Goal: Task Accomplishment & Management: Use online tool/utility

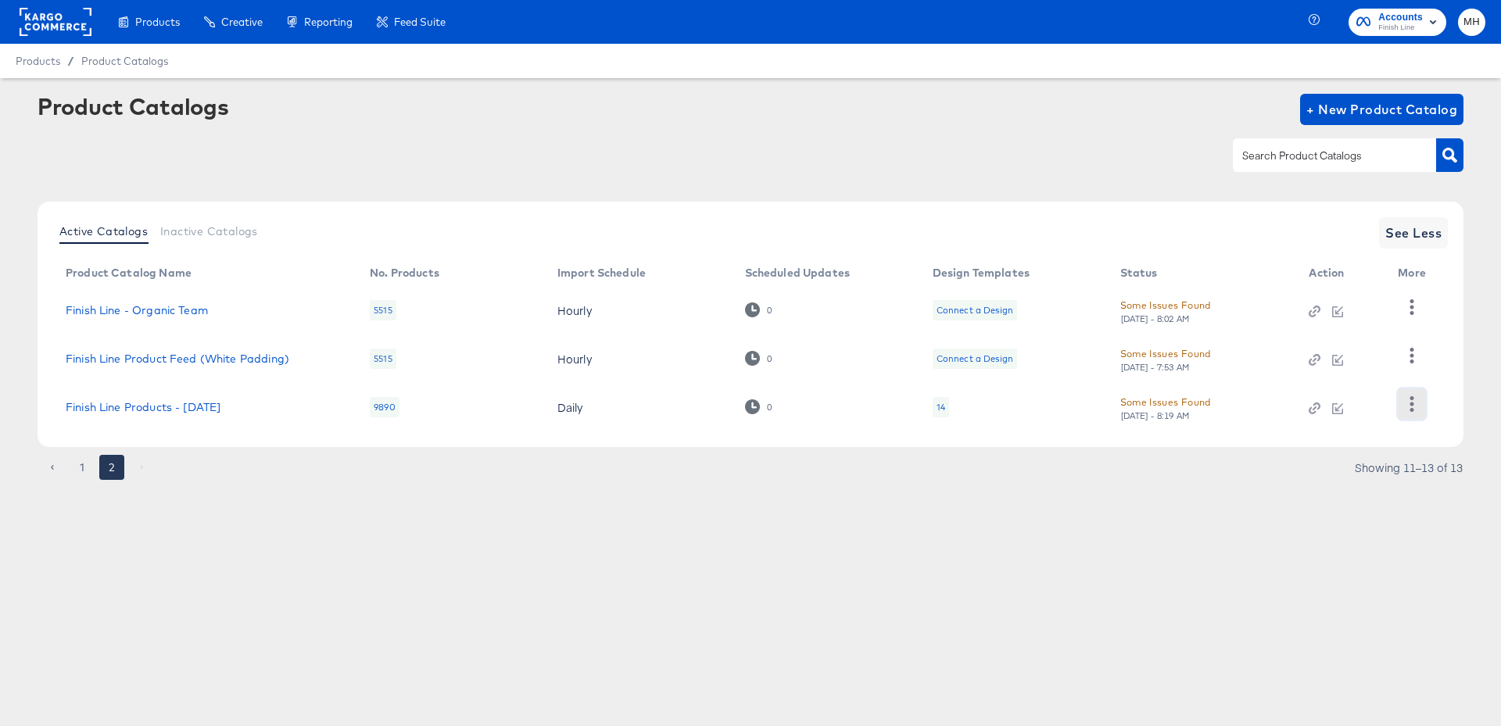
click at [1418, 410] on icon "button" at bounding box center [1411, 403] width 15 height 15
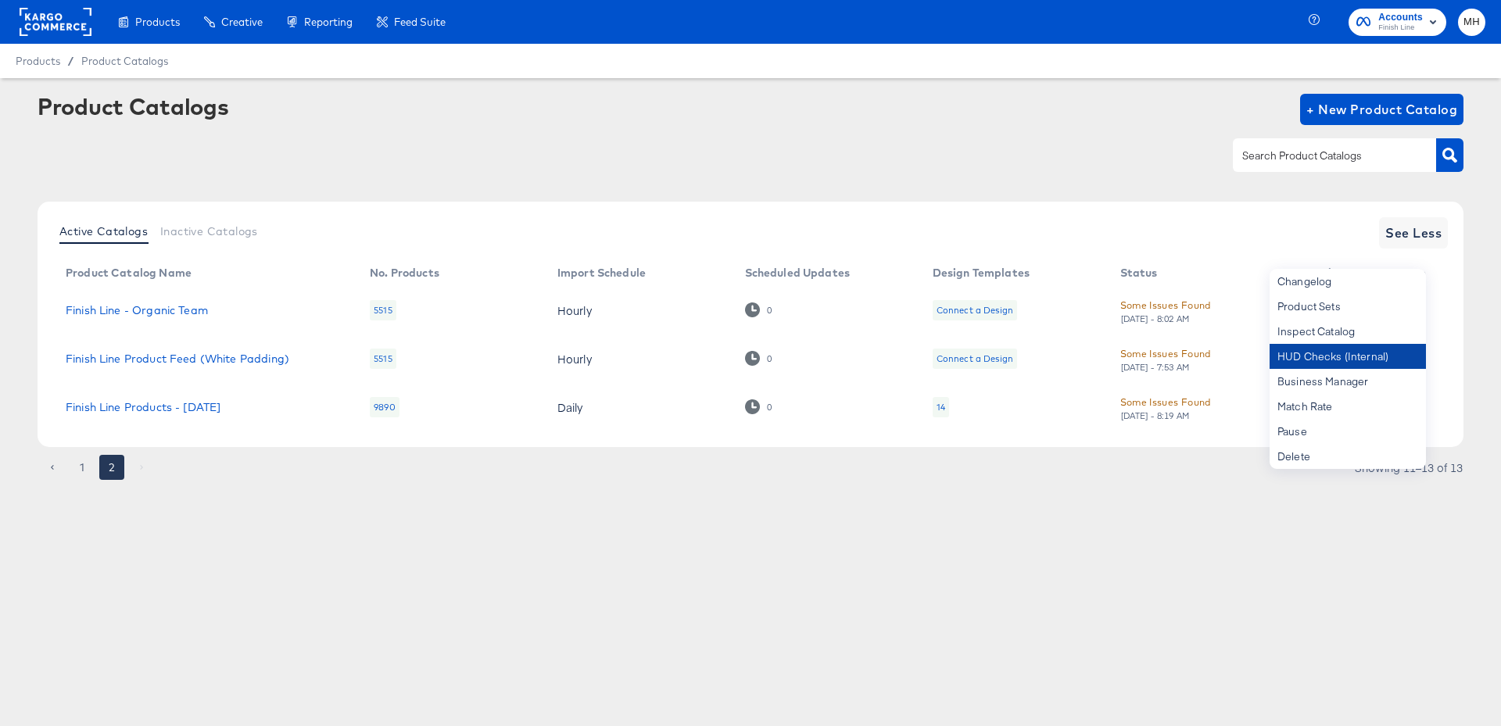
click at [1328, 349] on div "HUD Checks (Internal)" at bounding box center [1347, 356] width 156 height 25
click at [180, 410] on link "Finish Line Products - 07/19/16" at bounding box center [143, 407] width 155 height 13
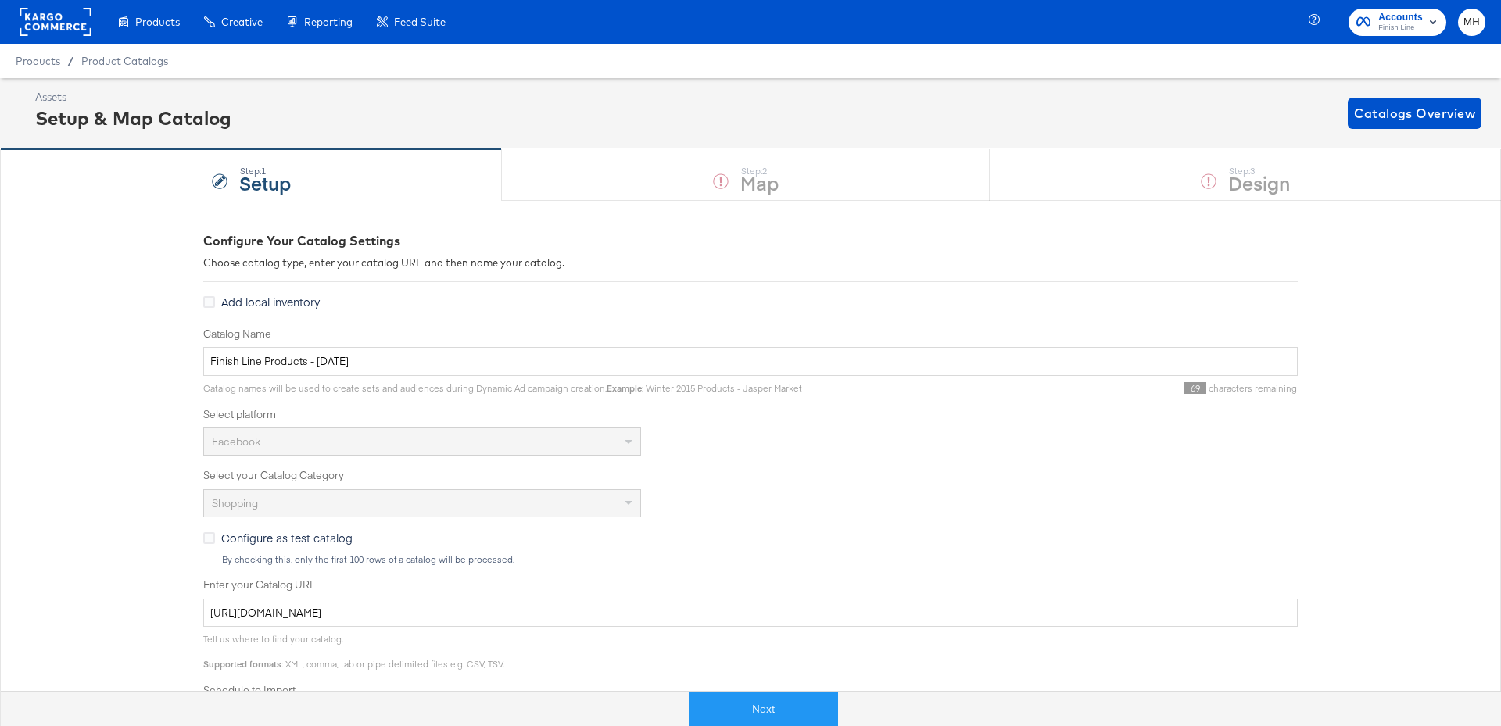
click at [760, 683] on div "Next" at bounding box center [763, 702] width 1501 height 47
click at [764, 696] on button "Next" at bounding box center [763, 709] width 149 height 35
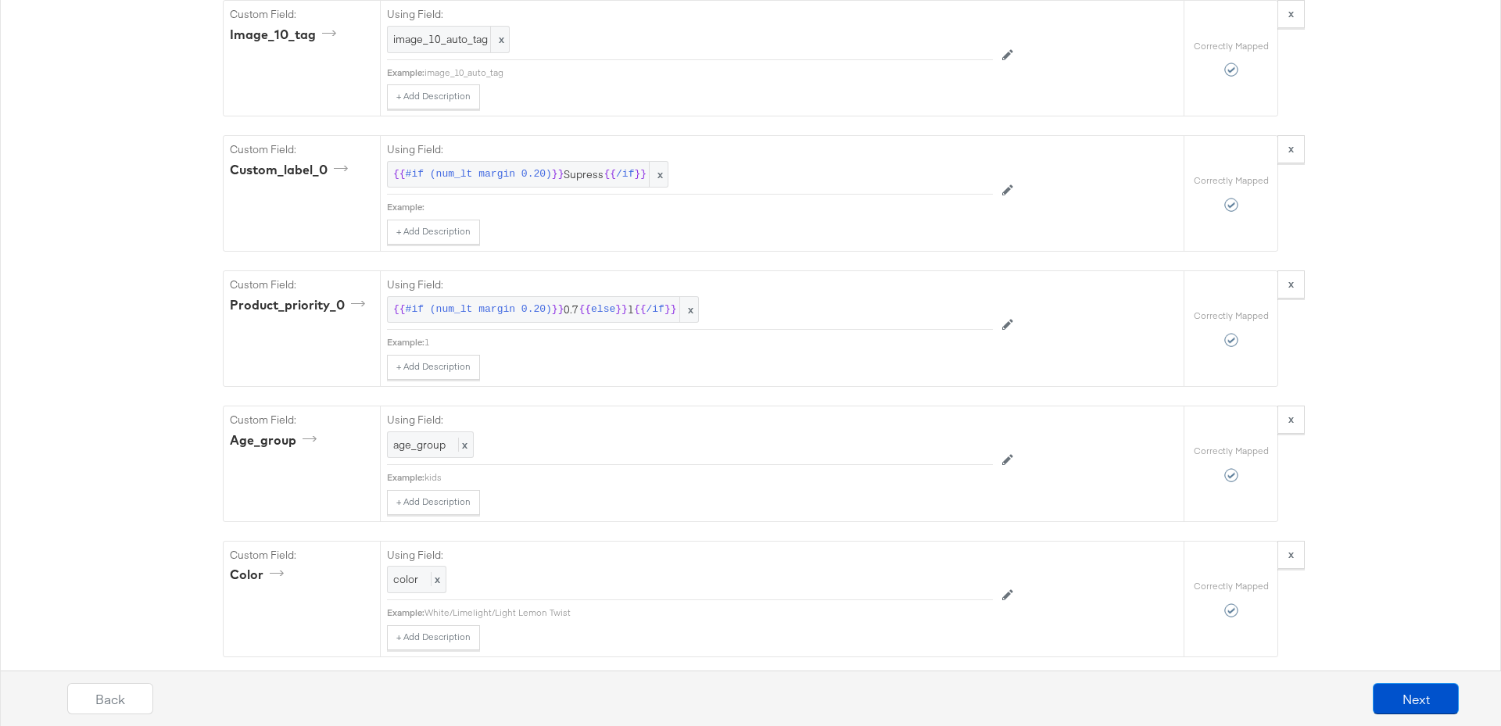
scroll to position [7038, 0]
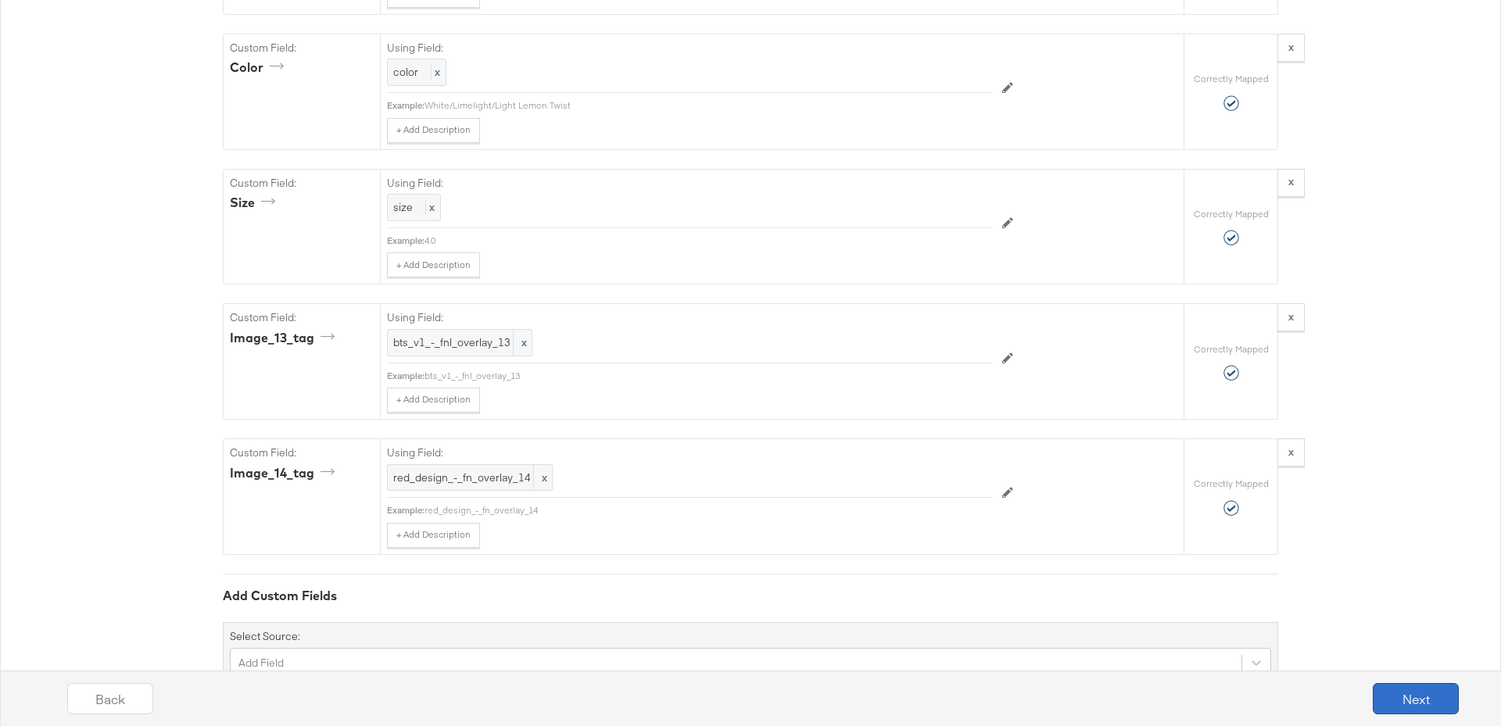
click at [1418, 703] on button "Next" at bounding box center [1415, 698] width 86 height 31
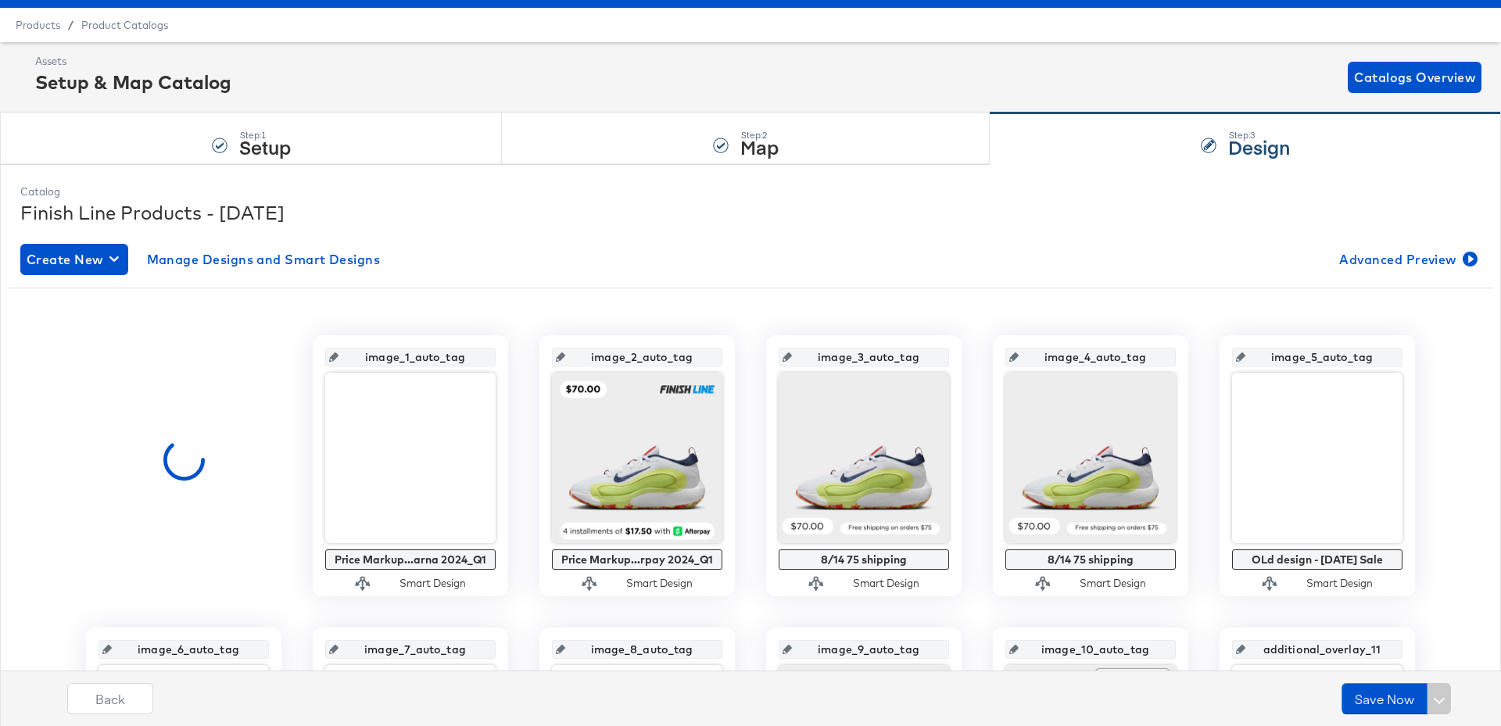
scroll to position [176, 0]
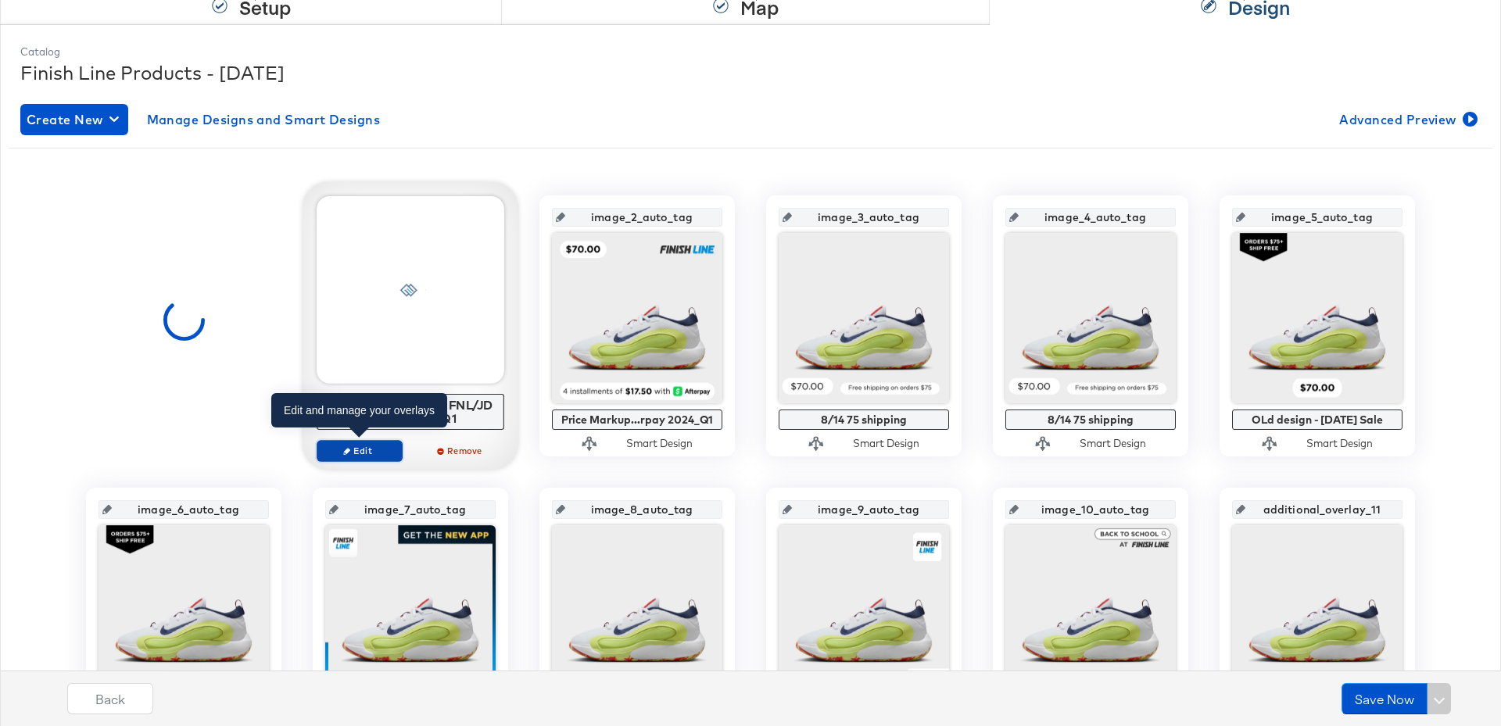
click at [372, 450] on span "Edit" at bounding box center [360, 451] width 72 height 12
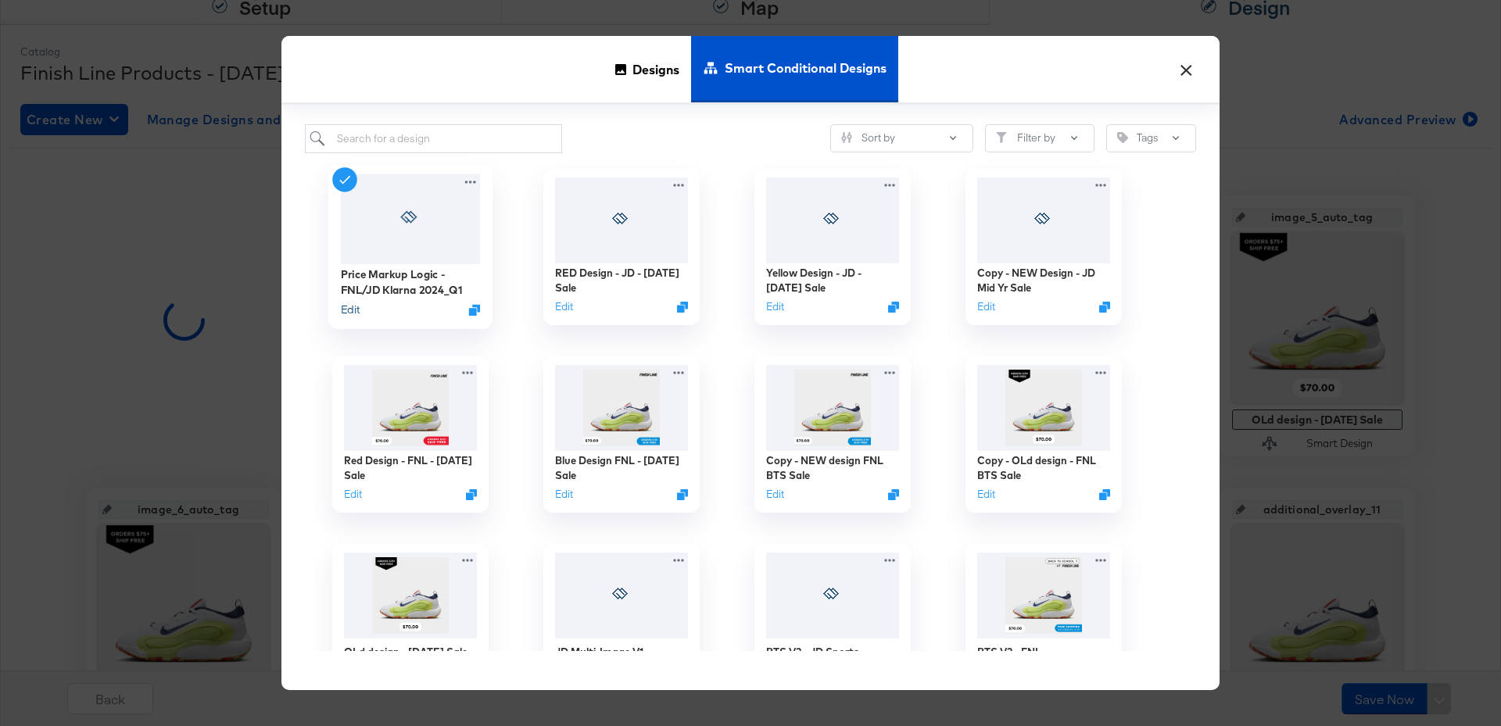
click at [349, 312] on button "Edit" at bounding box center [350, 309] width 19 height 15
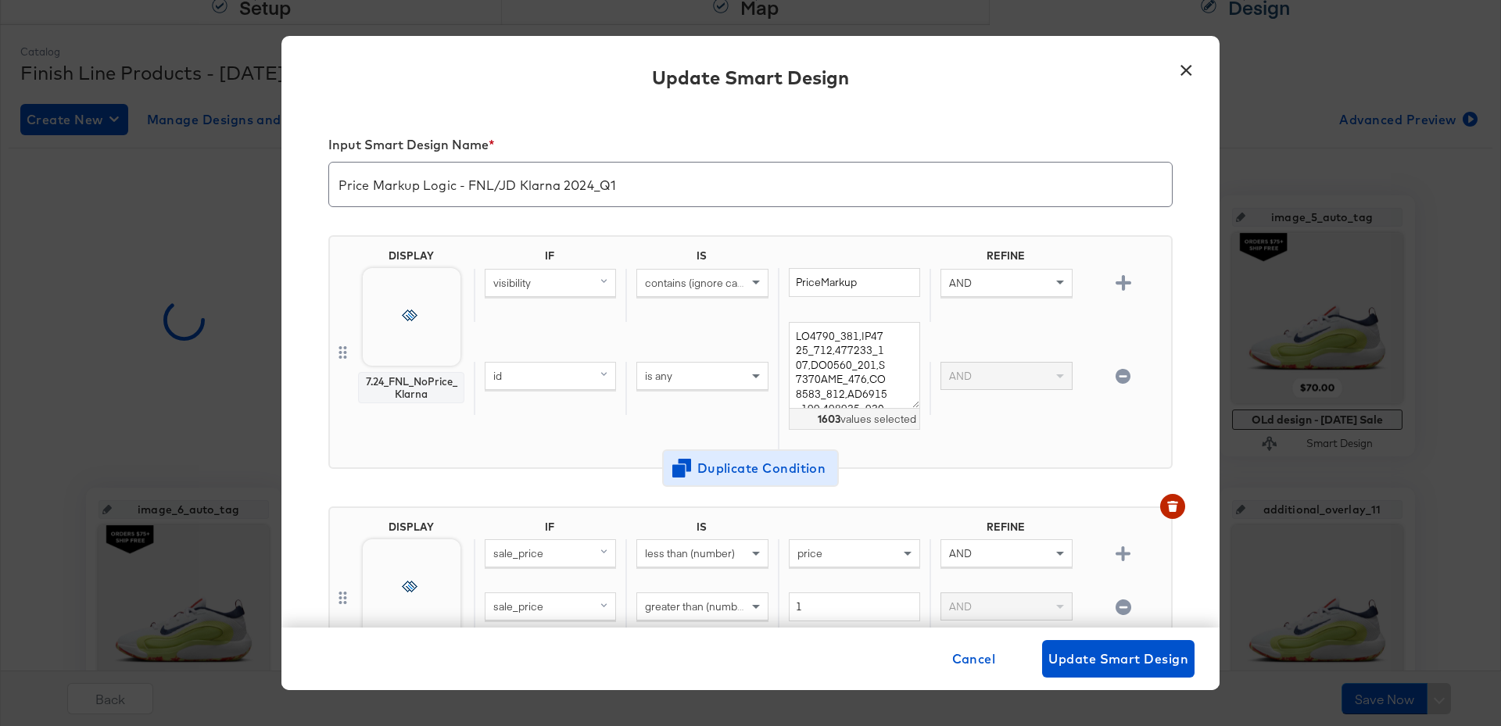
scroll to position [186, 0]
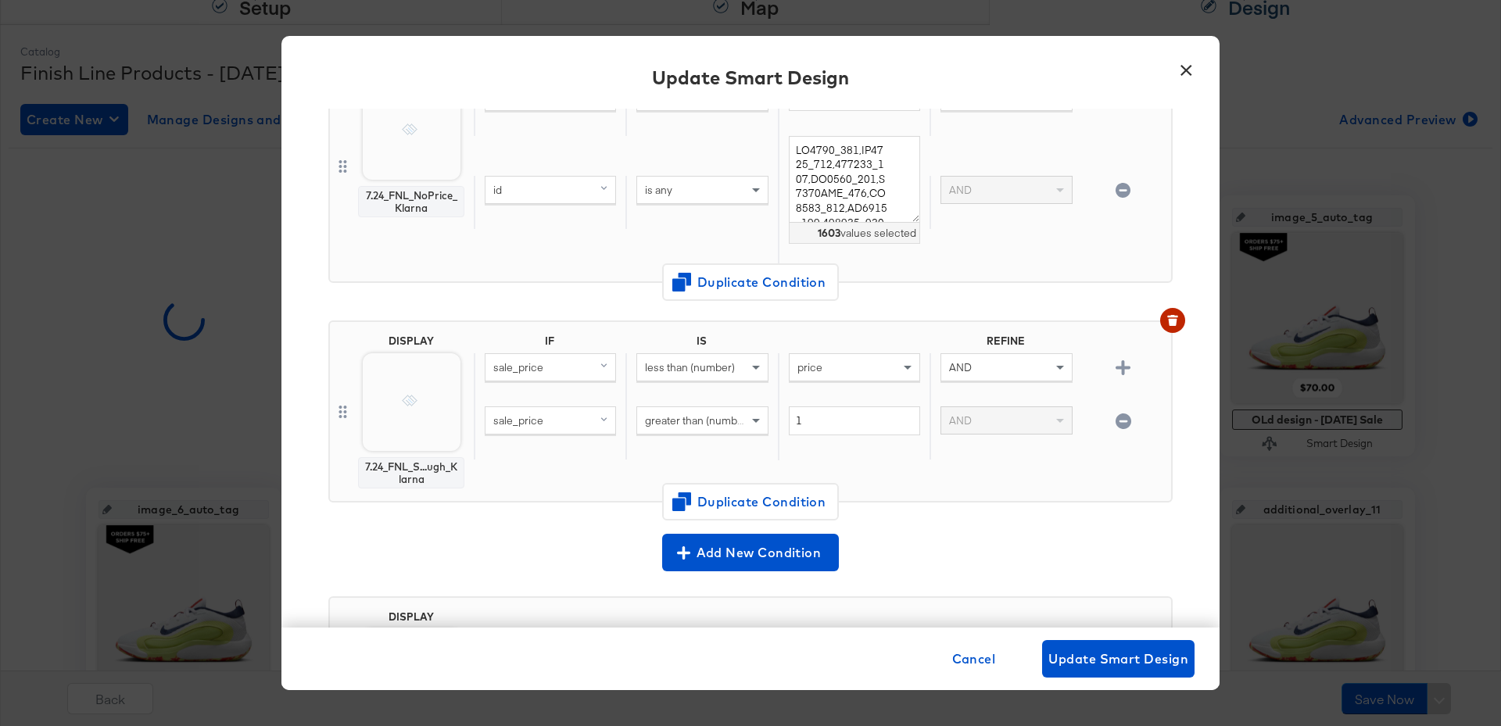
click at [1184, 70] on button "×" at bounding box center [1186, 66] width 28 height 28
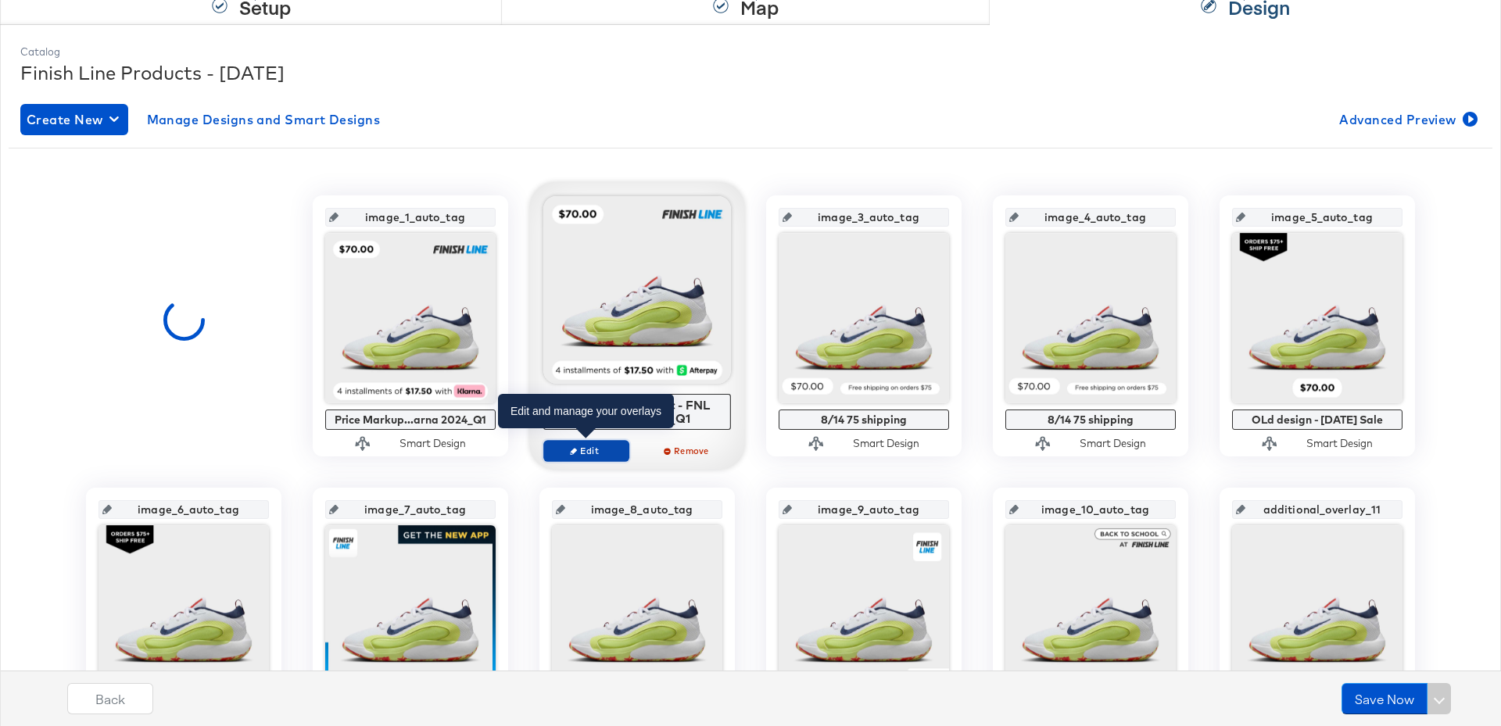
click at [600, 449] on span "Edit" at bounding box center [586, 451] width 72 height 12
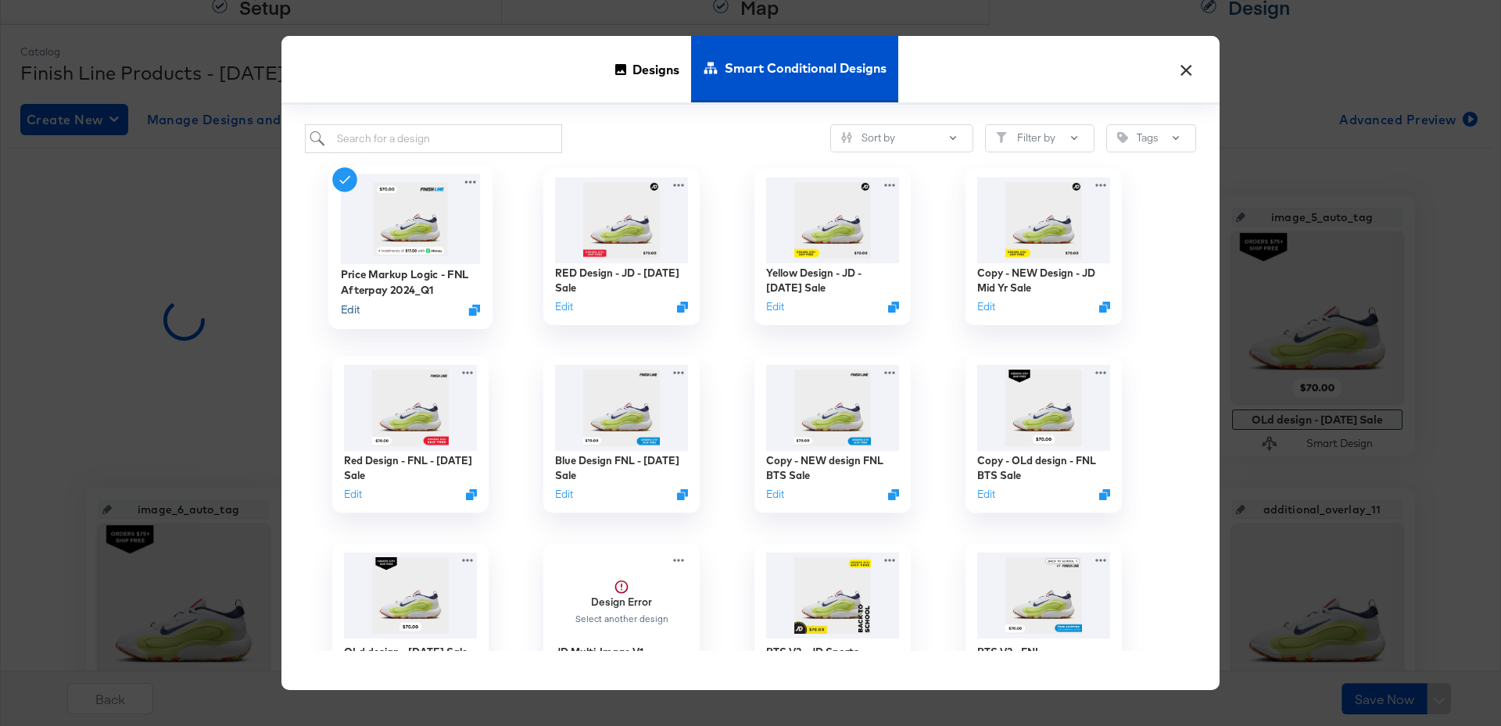
click at [348, 308] on button "Edit" at bounding box center [350, 309] width 19 height 15
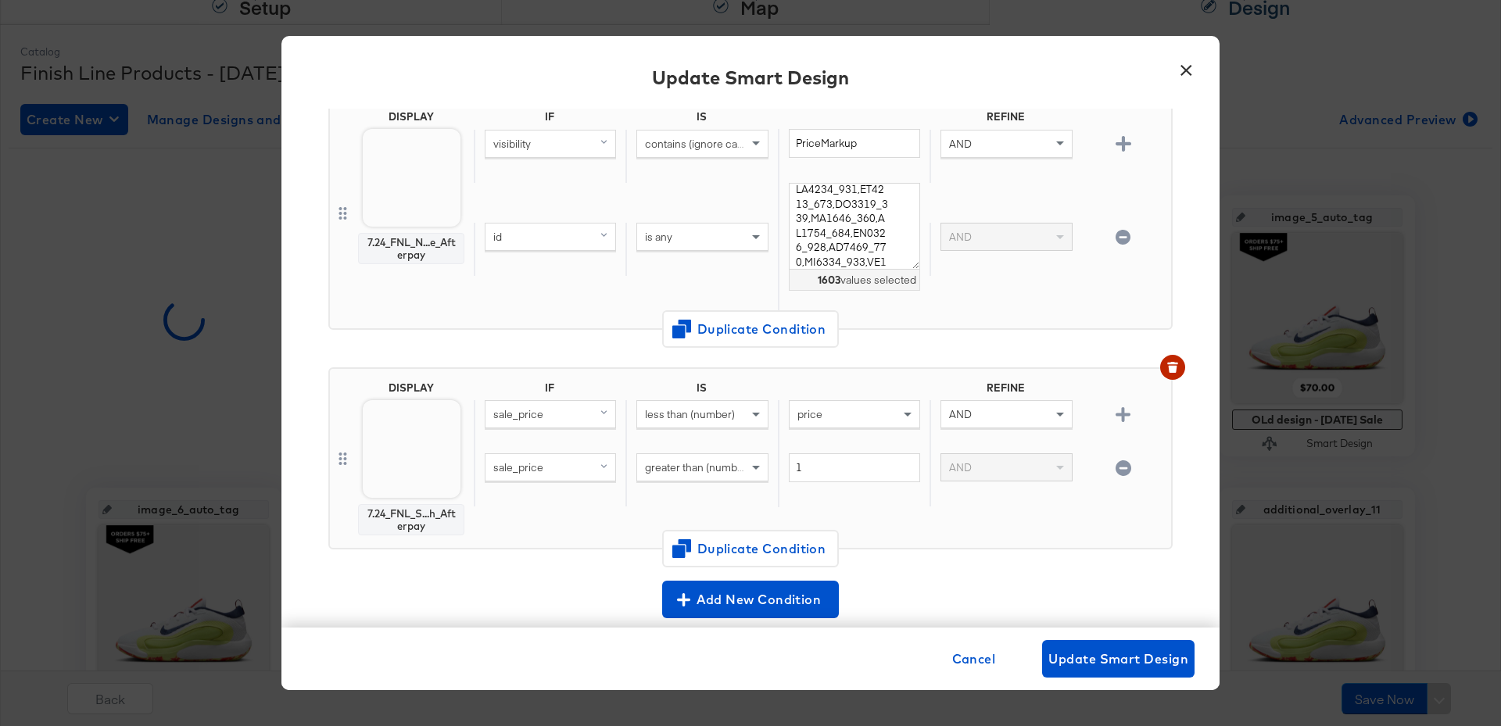
scroll to position [375, 0]
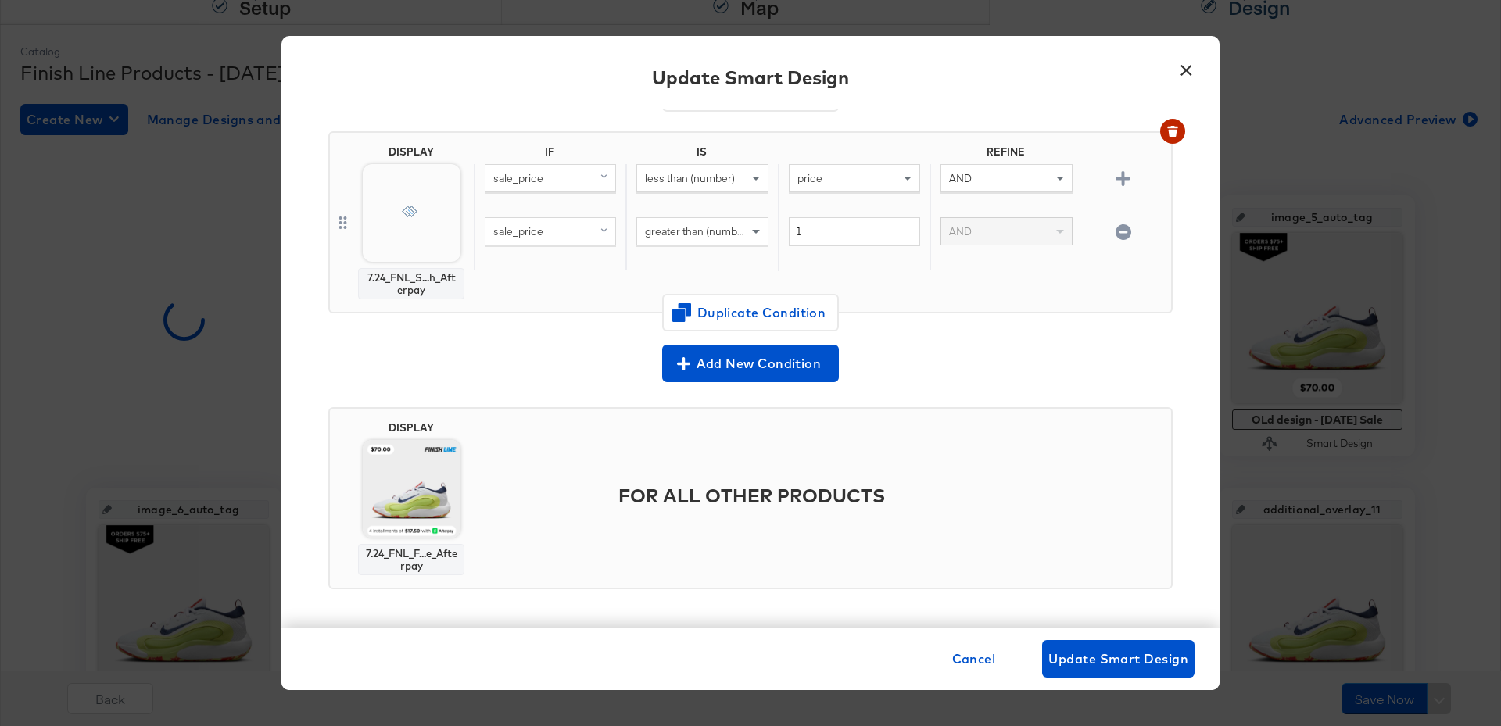
click at [1184, 68] on button "×" at bounding box center [1186, 66] width 28 height 28
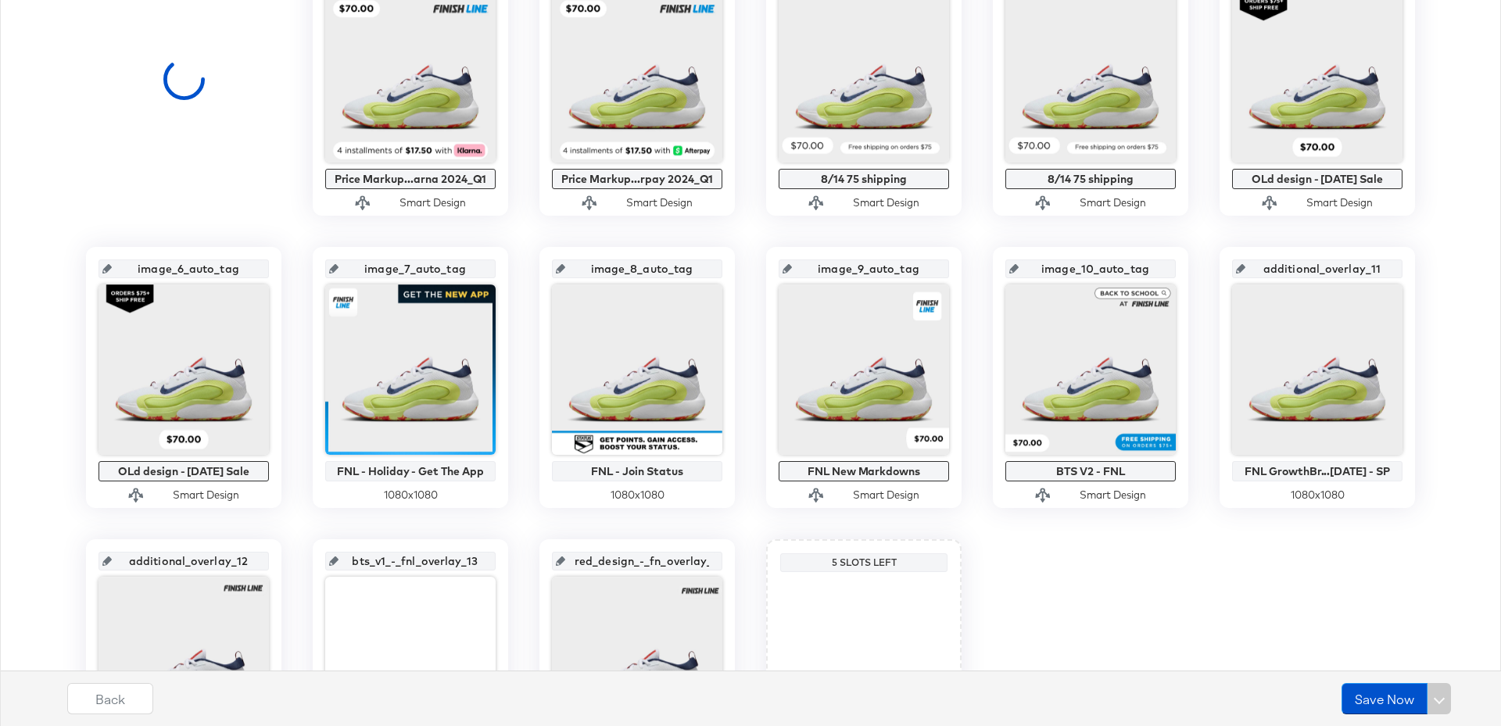
scroll to position [603, 0]
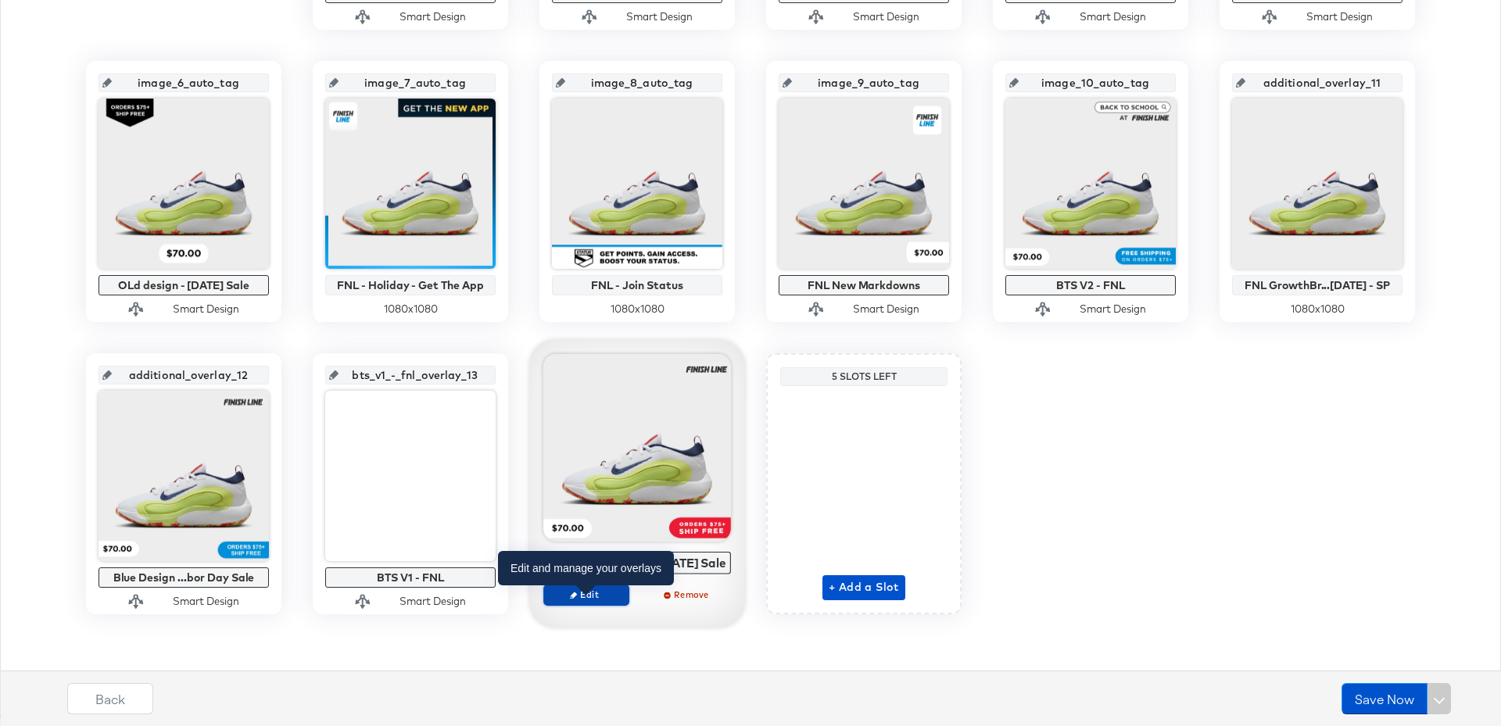
click at [603, 600] on span "Edit" at bounding box center [586, 595] width 72 height 12
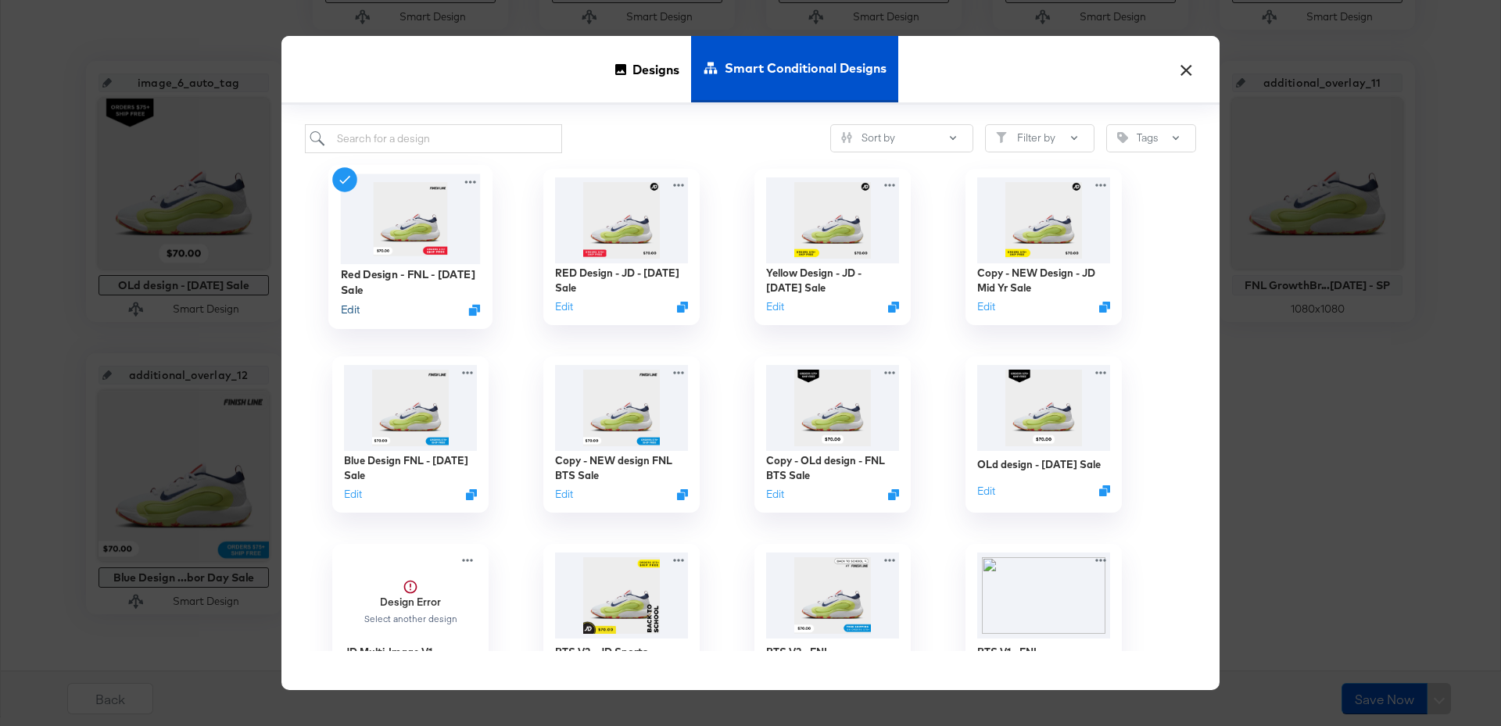
click at [345, 307] on button "Edit" at bounding box center [350, 309] width 19 height 15
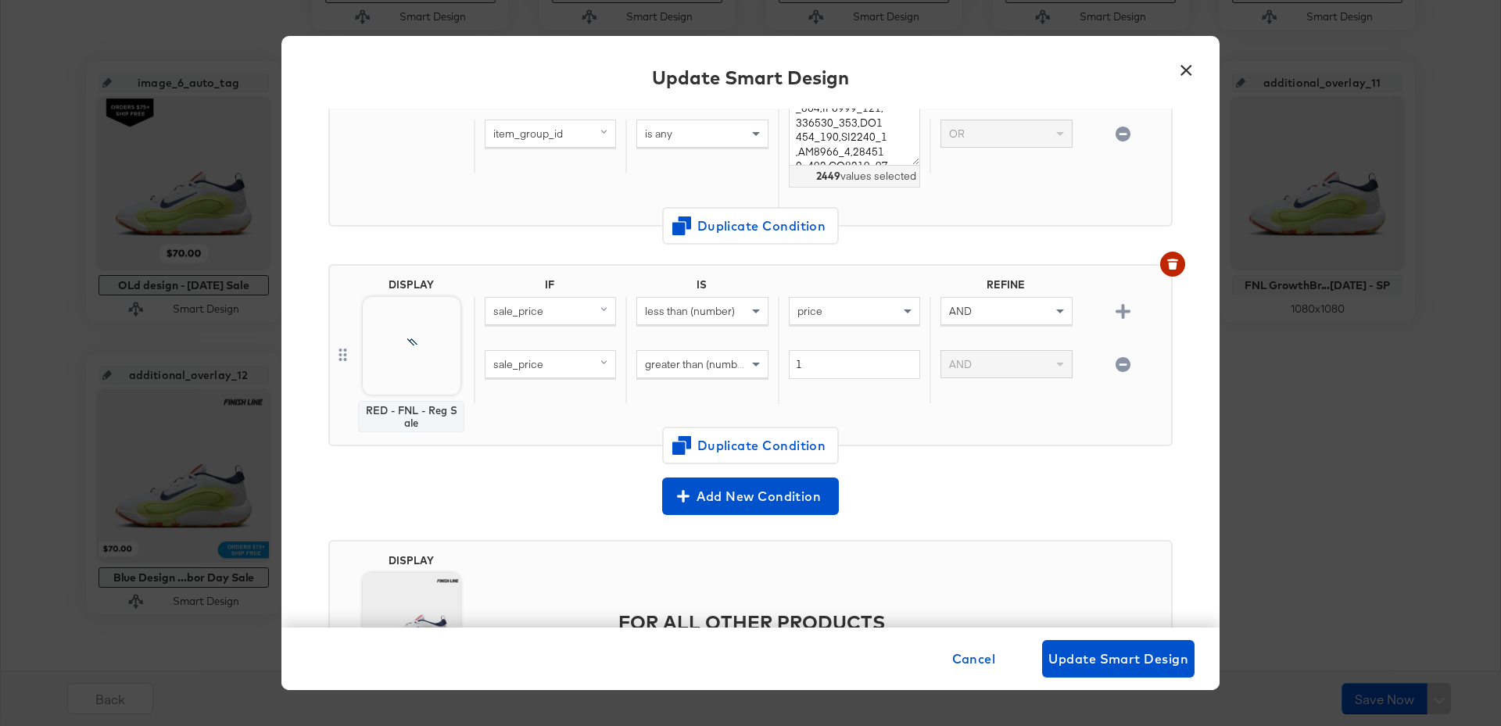
scroll to position [0, 0]
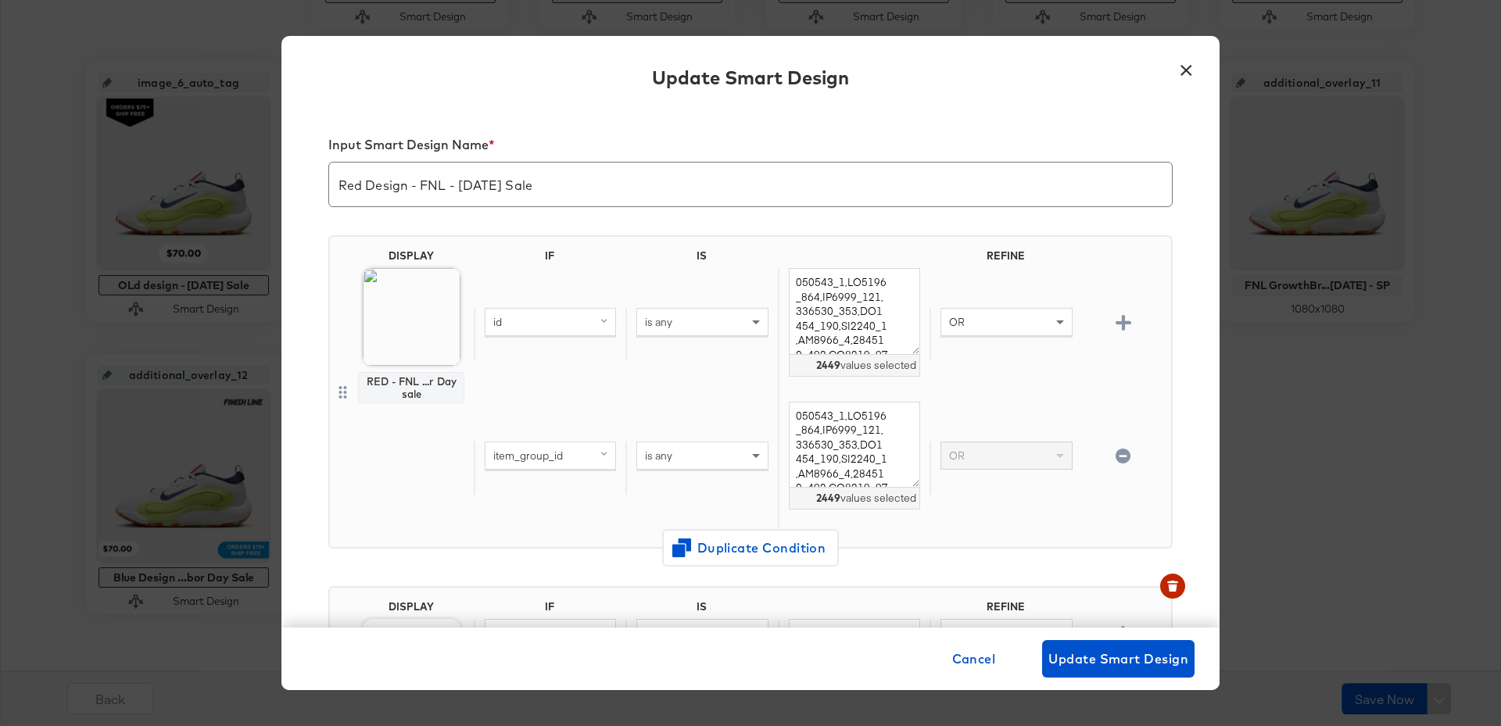
click at [1175, 69] on button "×" at bounding box center [1186, 66] width 28 height 28
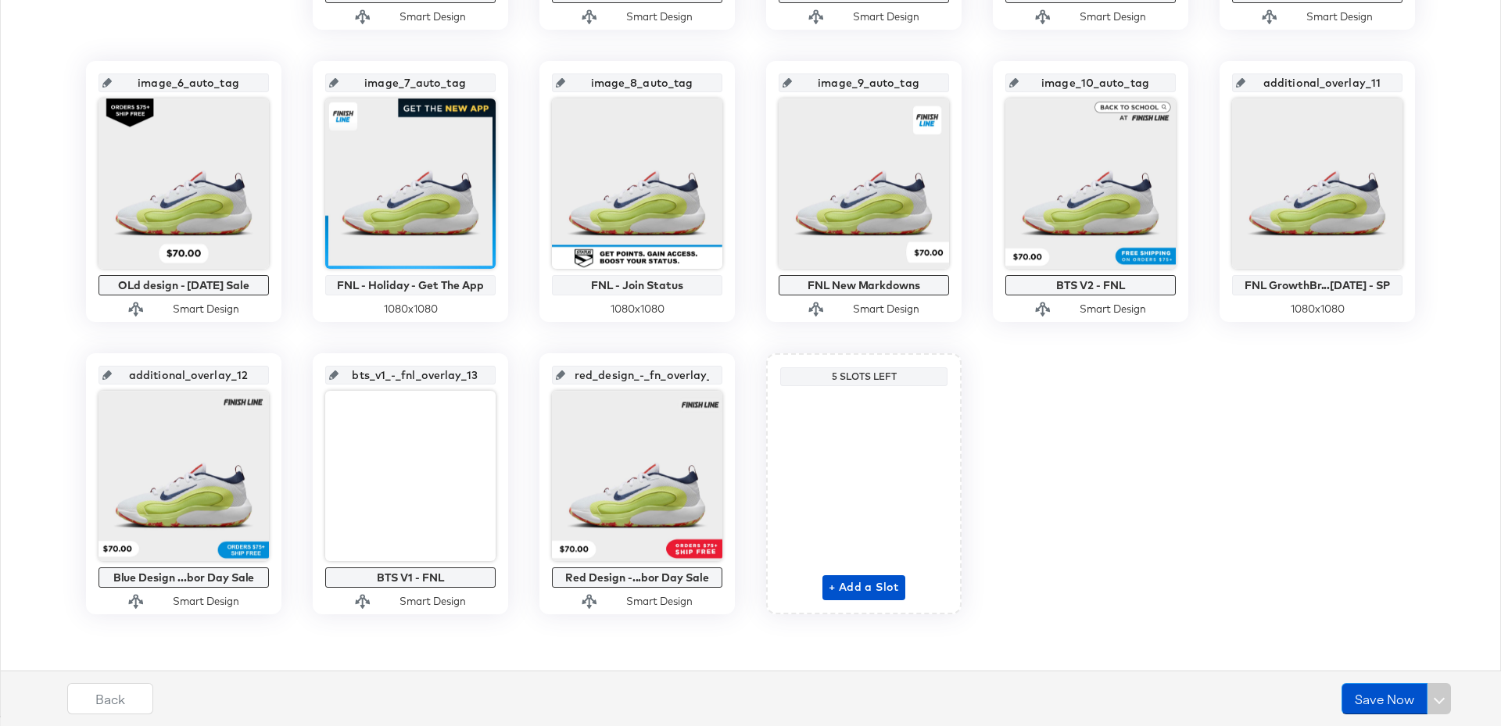
scroll to position [521, 0]
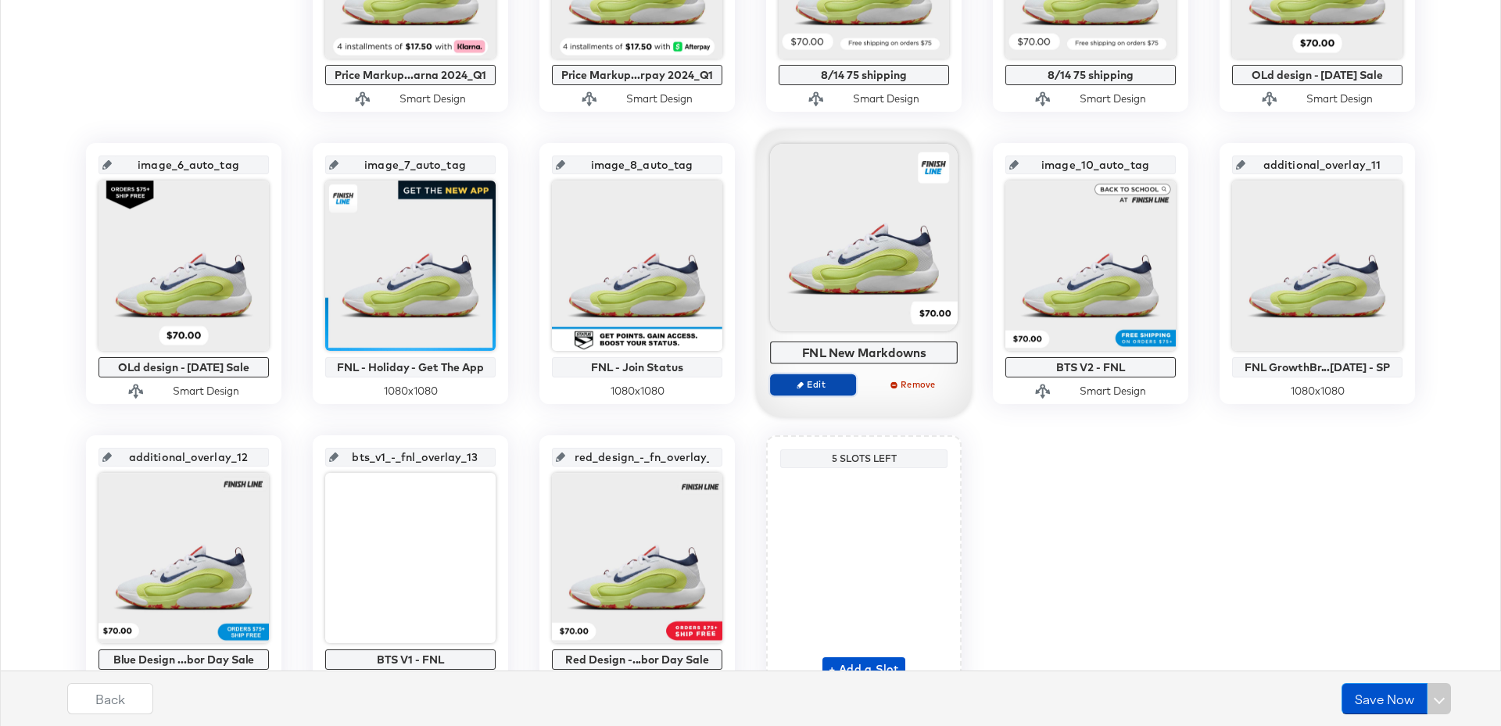
click at [808, 381] on span "Edit" at bounding box center [813, 384] width 72 height 12
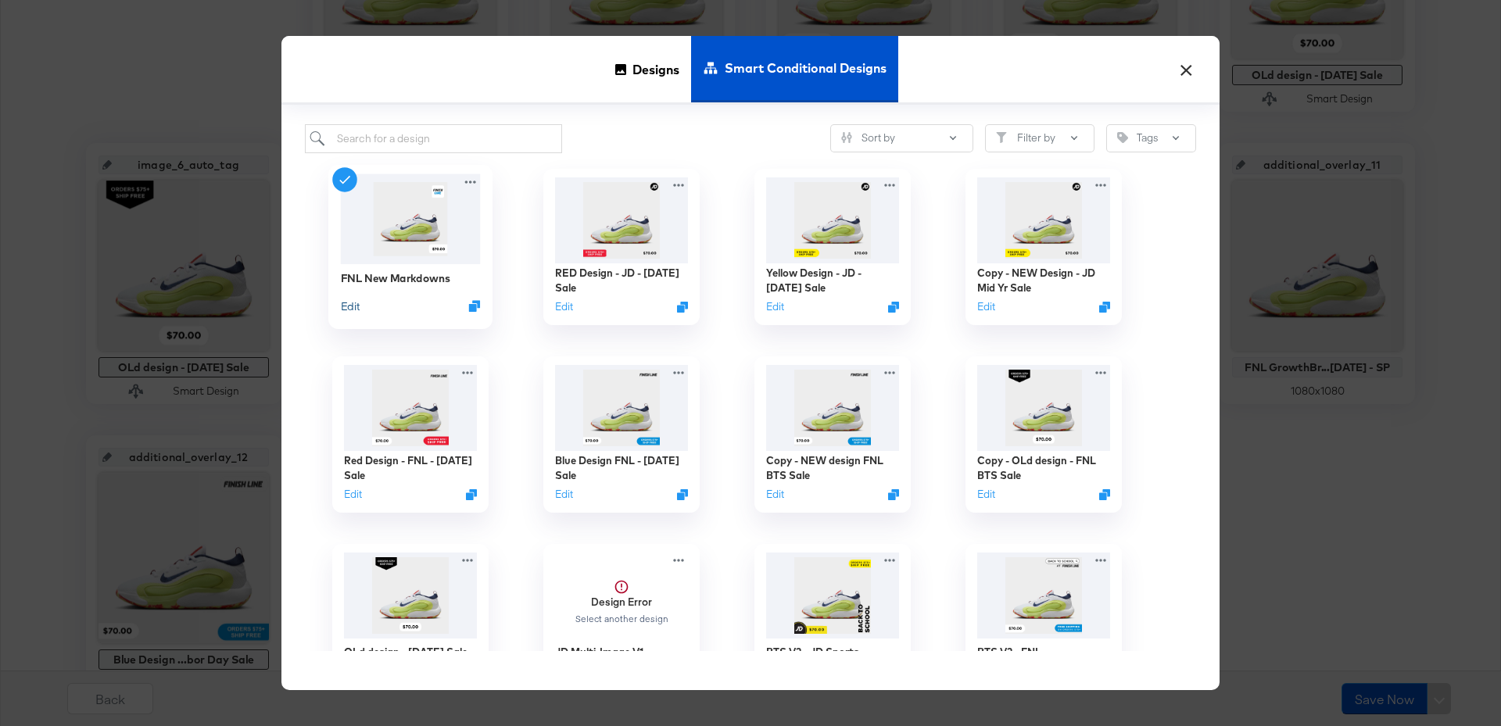
click at [348, 309] on button "Edit" at bounding box center [350, 306] width 19 height 15
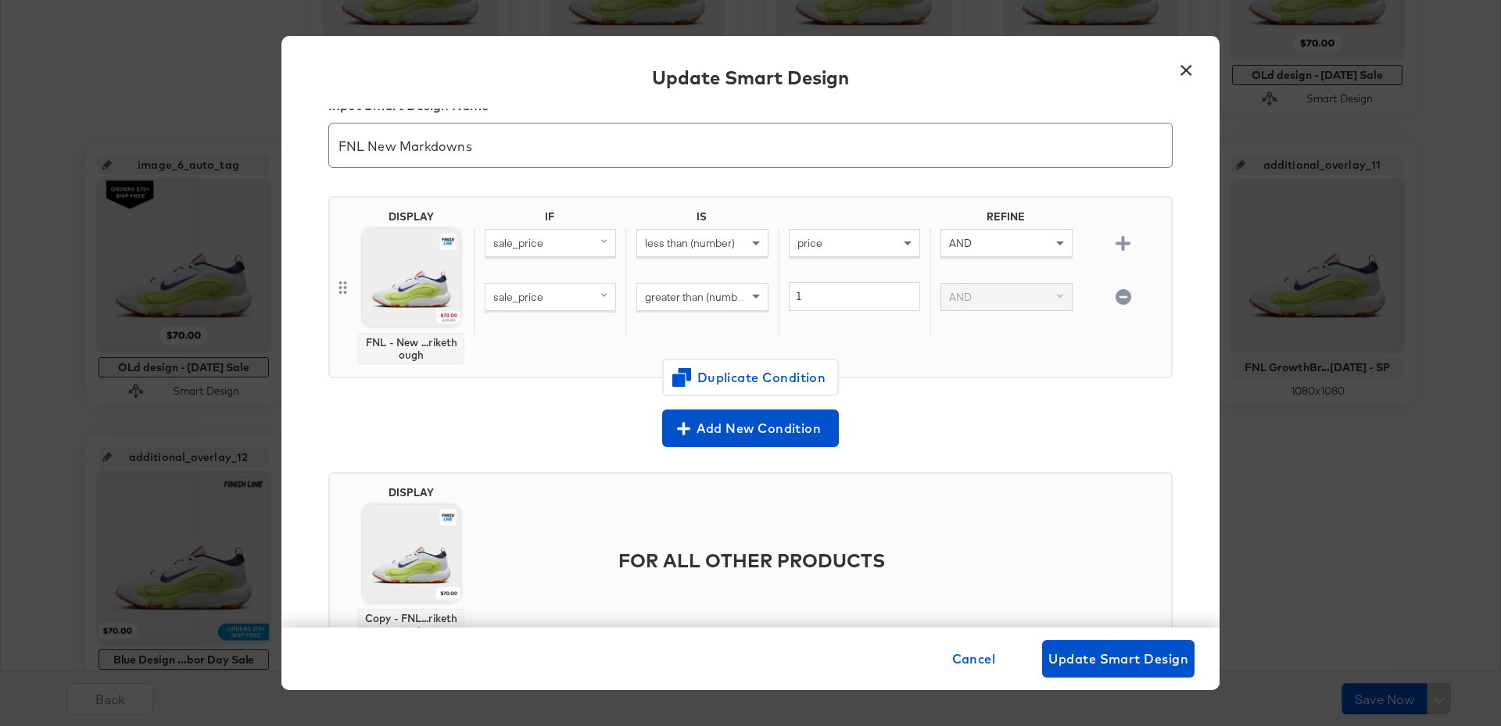
scroll to position [8, 0]
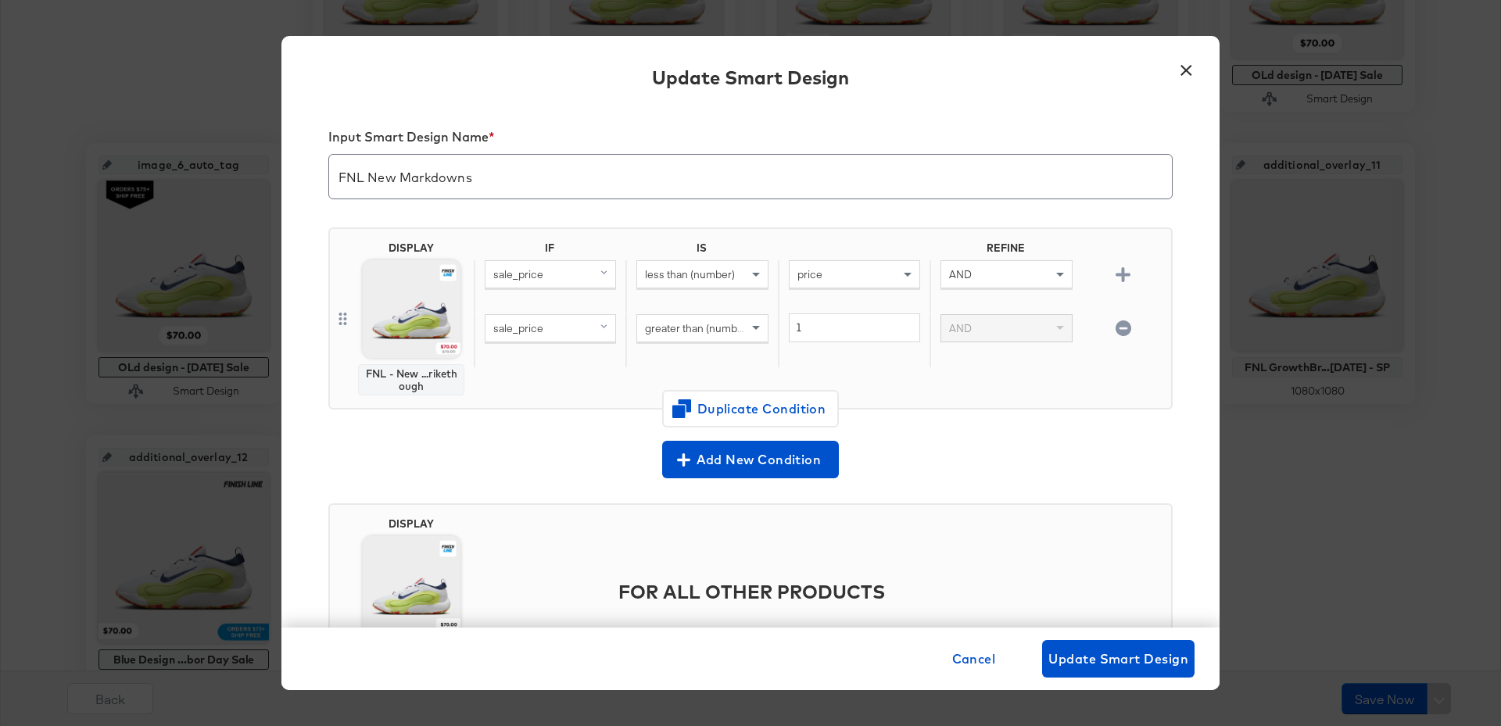
click at [1187, 70] on button "×" at bounding box center [1186, 66] width 28 height 28
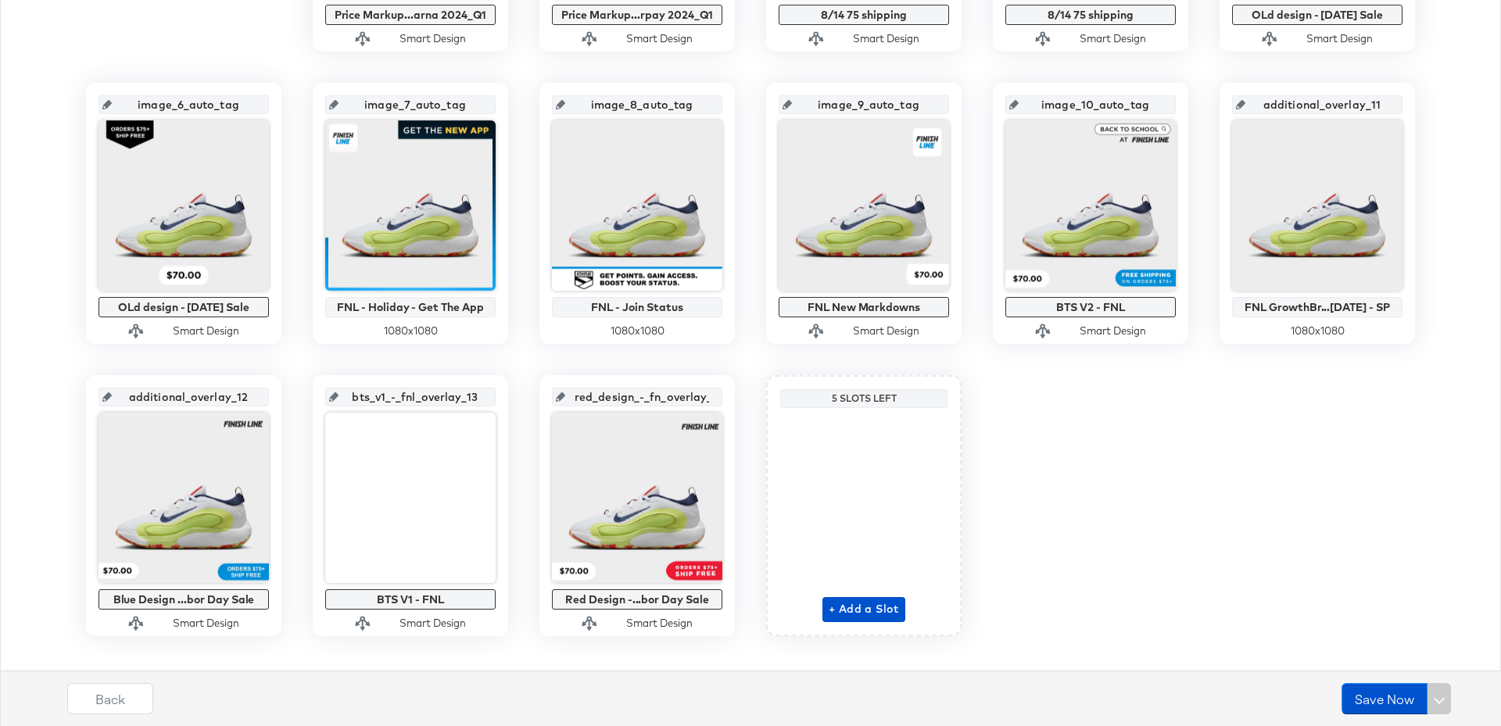
scroll to position [588, 0]
